Goal: Find contact information: Find contact information

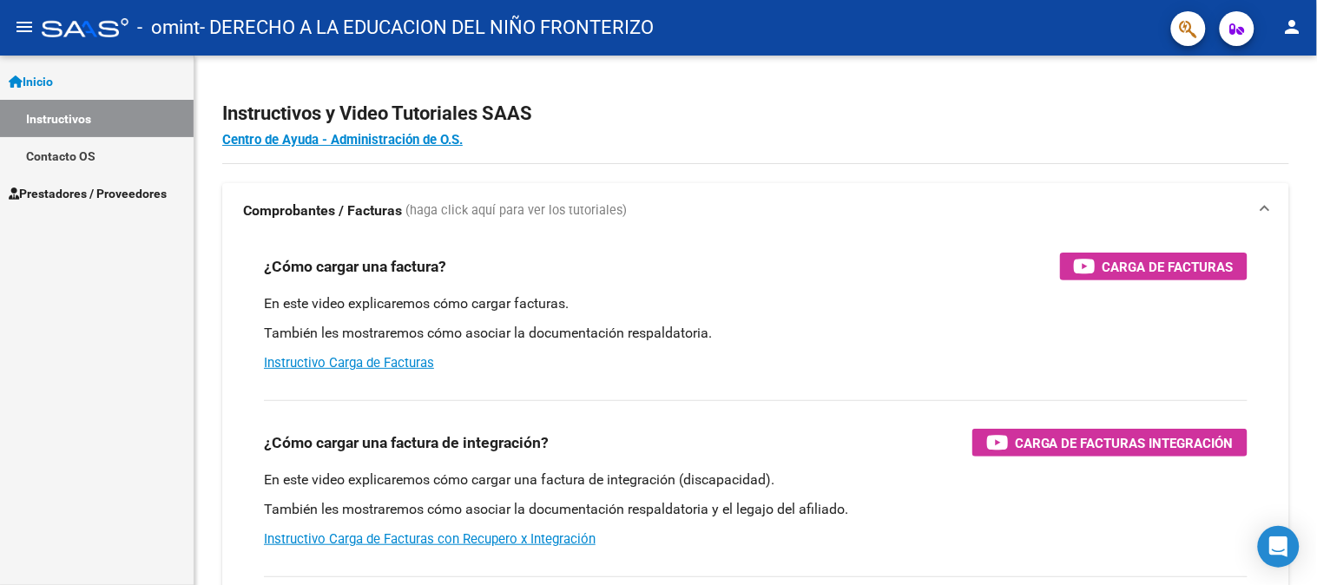
click at [99, 178] on link "Prestadores / Proveedores" at bounding box center [97, 192] width 194 height 37
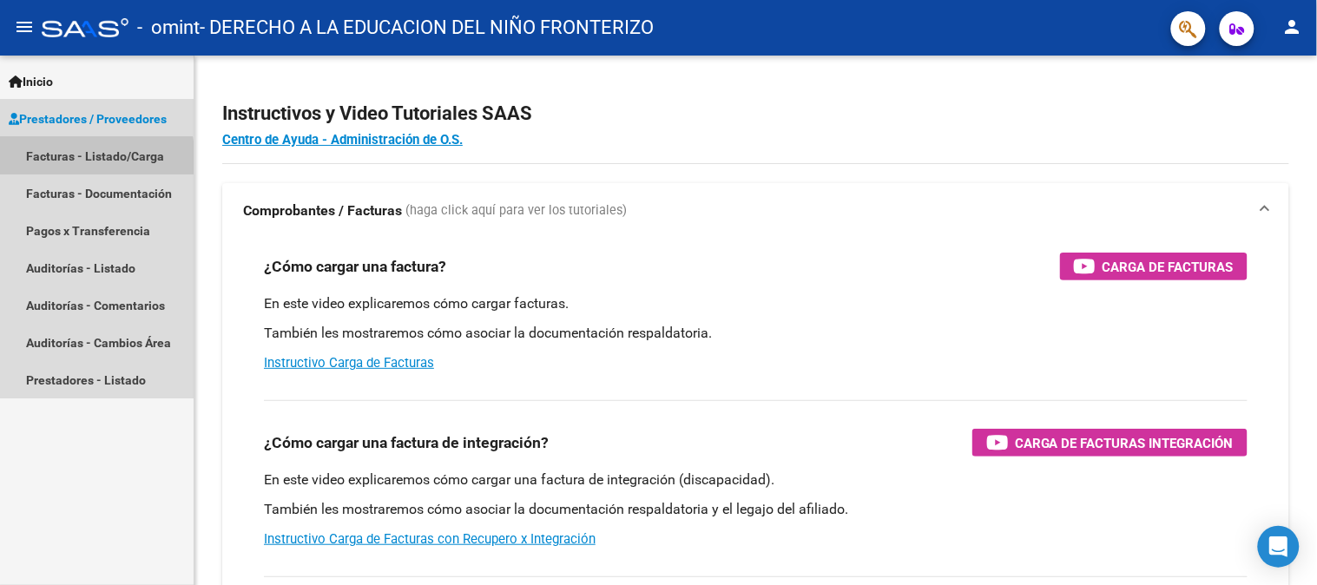
click at [46, 167] on link "Facturas - Listado/Carga" at bounding box center [97, 155] width 194 height 37
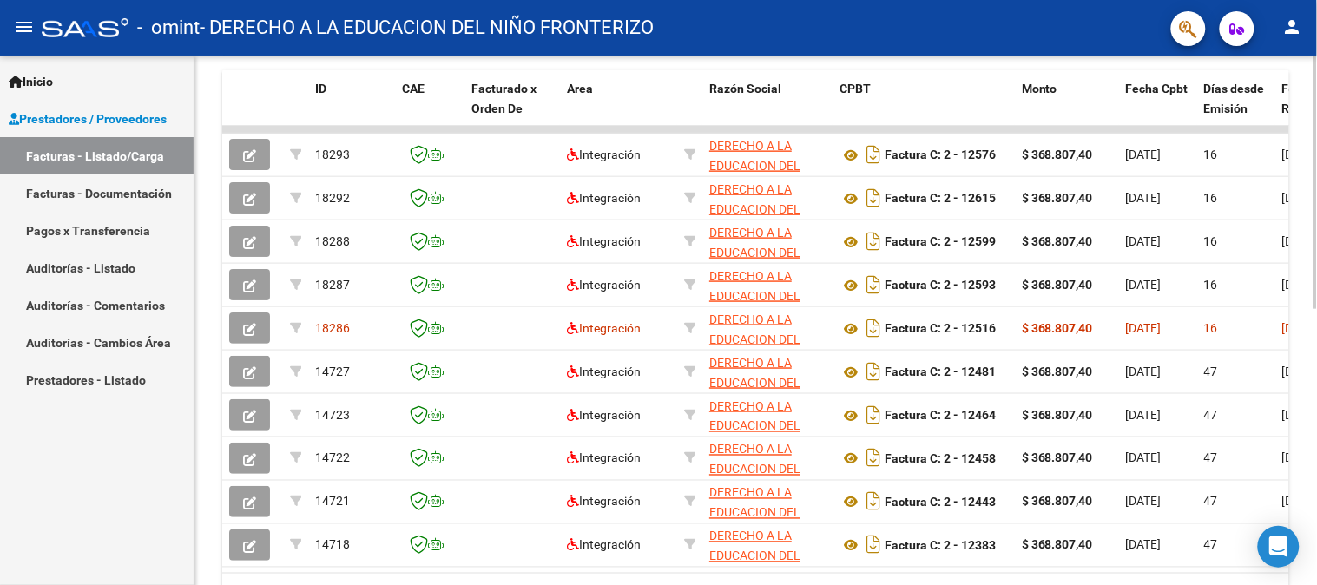
click at [1316, 382] on div at bounding box center [1315, 414] width 4 height 253
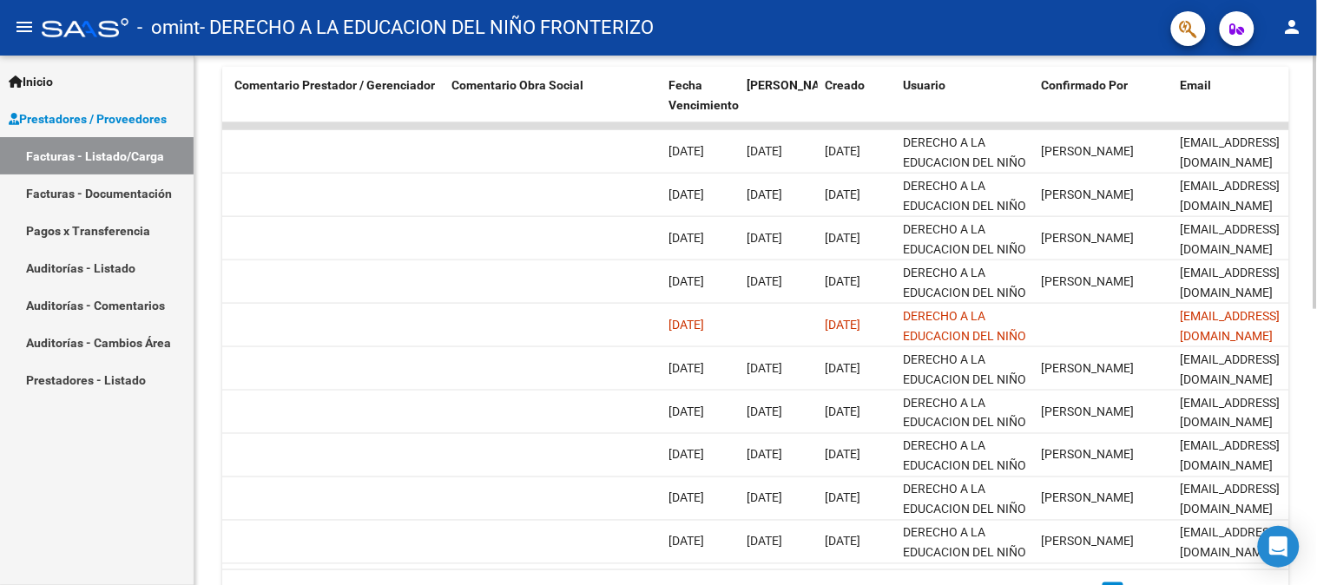
scroll to position [0, 2591]
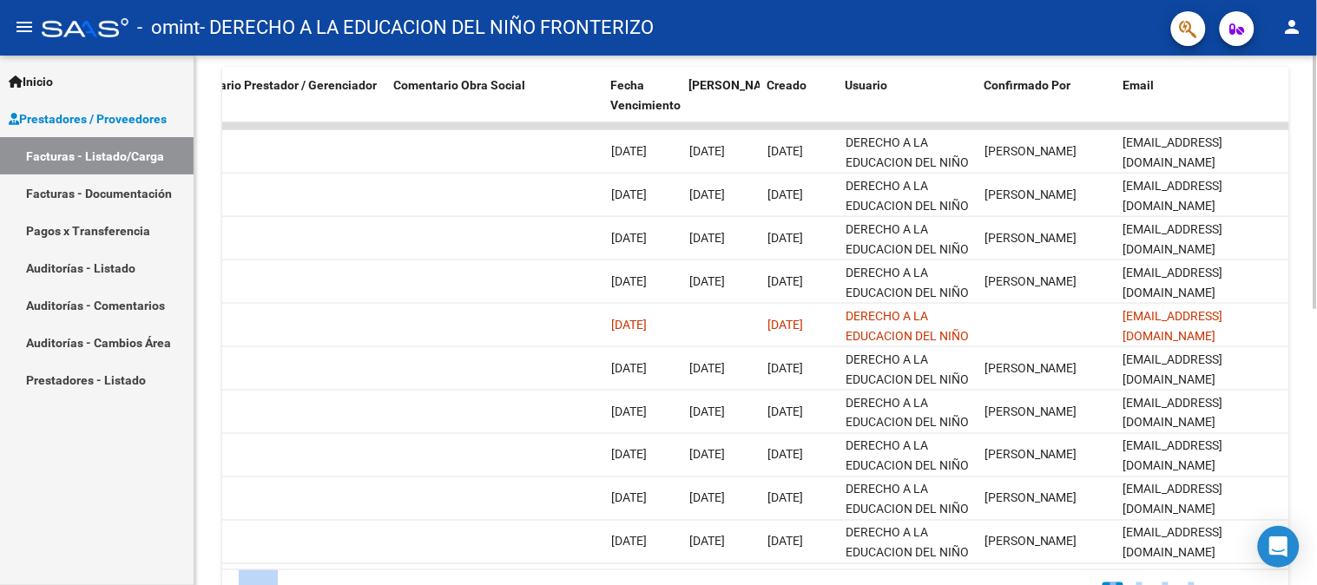
drag, startPoint x: 1311, startPoint y: 323, endPoint x: 1316, endPoint y: 382, distance: 59.2
click at [1316, 382] on div "Video tutorial PRESTADORES -> Listado de CPBTs Emitidos por Prestadores / Prove…" at bounding box center [757, 123] width 1126 height 1091
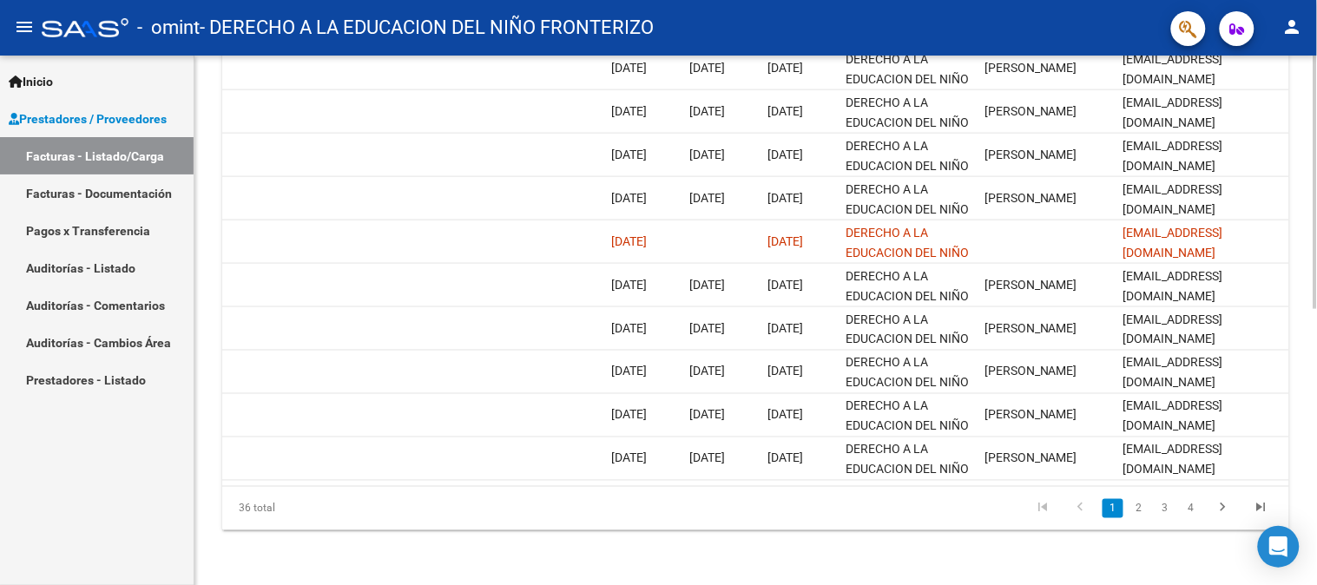
scroll to position [575, 0]
click at [1316, 434] on div at bounding box center [1315, 457] width 4 height 253
click at [1192, 508] on link "4" at bounding box center [1190, 507] width 21 height 19
click at [1192, 508] on div "36 total 1 2 3 4" at bounding box center [755, 507] width 1067 height 43
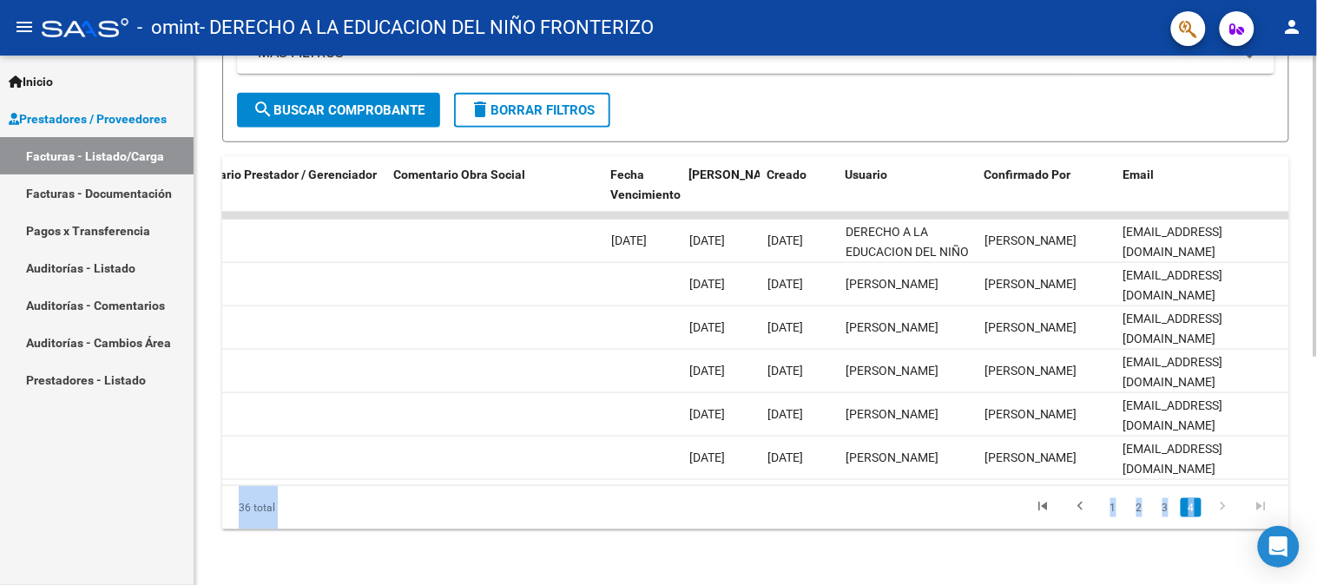
scroll to position [402, 0]
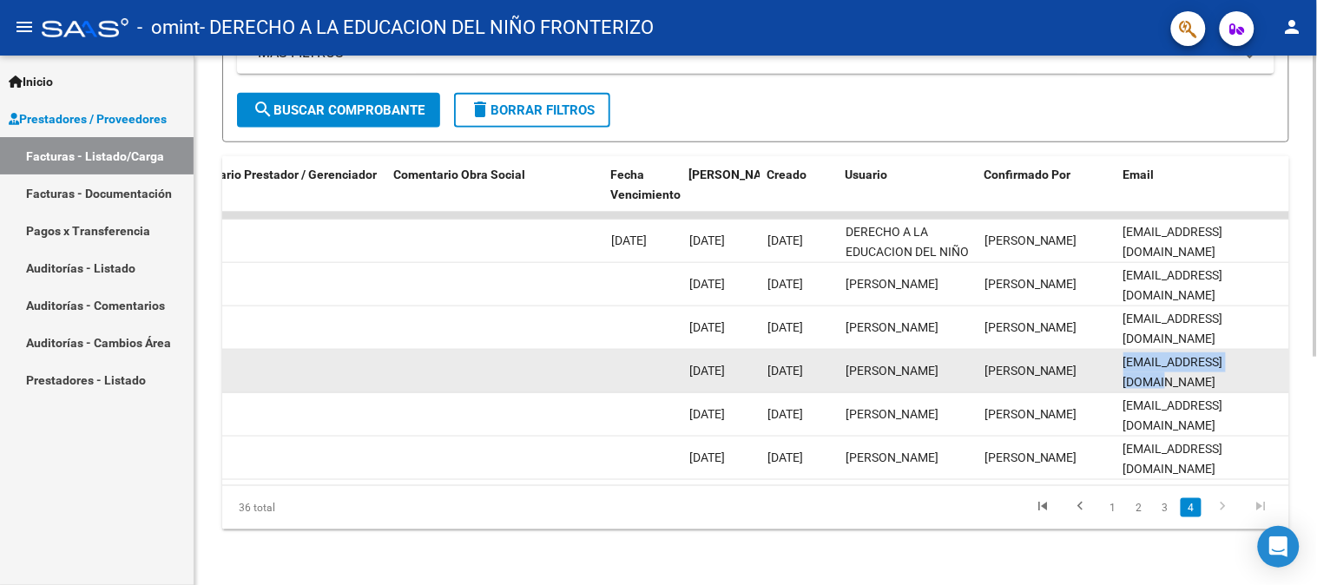
drag, startPoint x: 1118, startPoint y: 358, endPoint x: 1277, endPoint y: 353, distance: 159.8
click at [1277, 353] on datatable-body-cell "[EMAIL_ADDRESS][DOMAIN_NAME]" at bounding box center [1203, 371] width 174 height 43
copy span "[EMAIL_ADDRESS][DOMAIN_NAME]"
